Goal: Check status

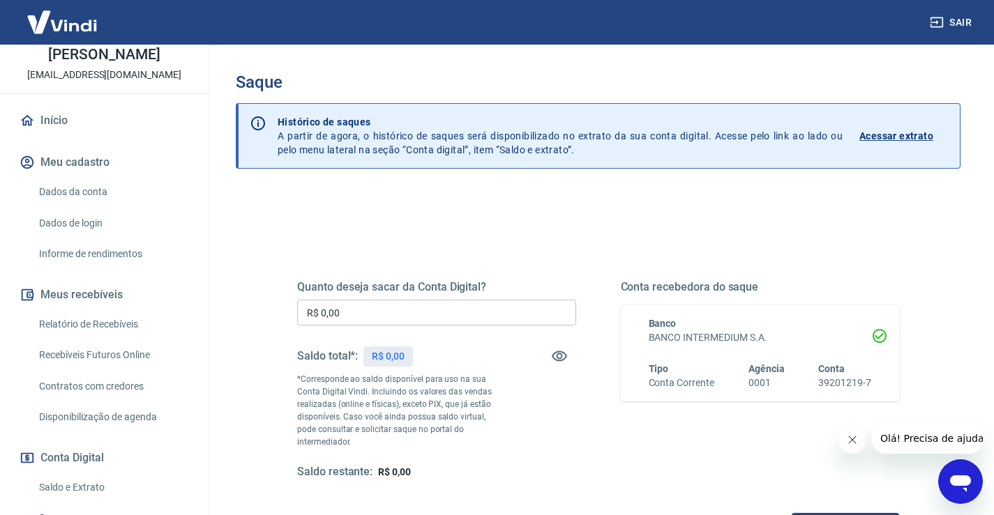
scroll to position [209, 0]
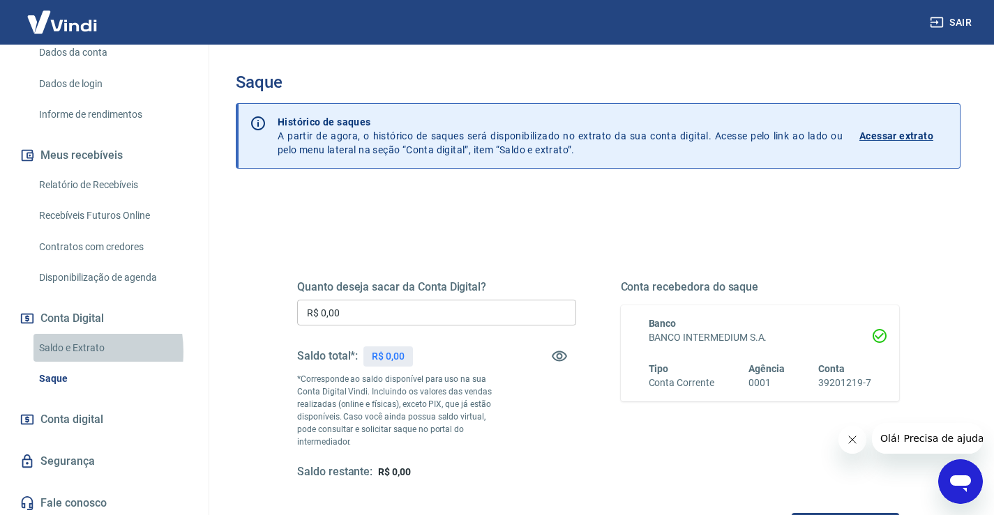
click at [62, 351] on link "Saldo e Extrato" at bounding box center [112, 348] width 158 height 29
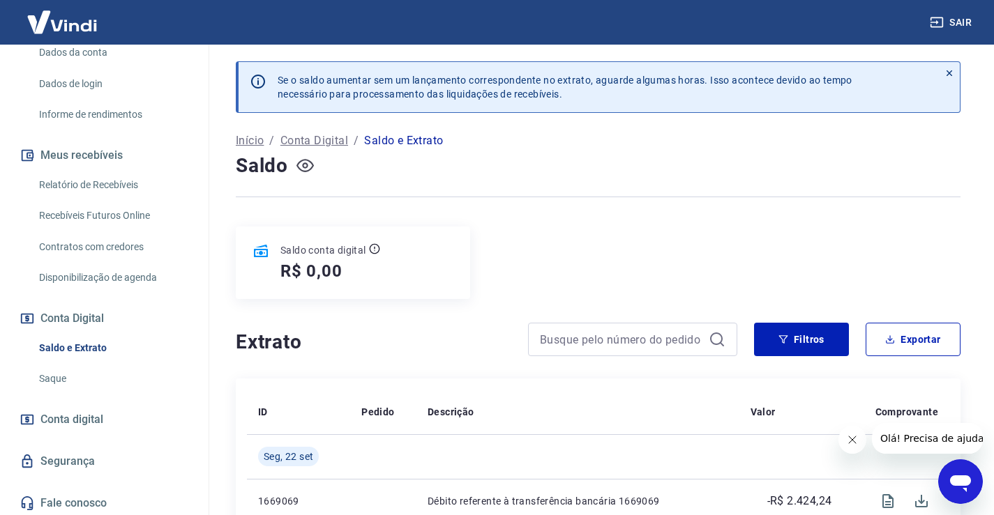
click at [300, 164] on icon "button" at bounding box center [304, 165] width 17 height 17
